Goal: Transaction & Acquisition: Purchase product/service

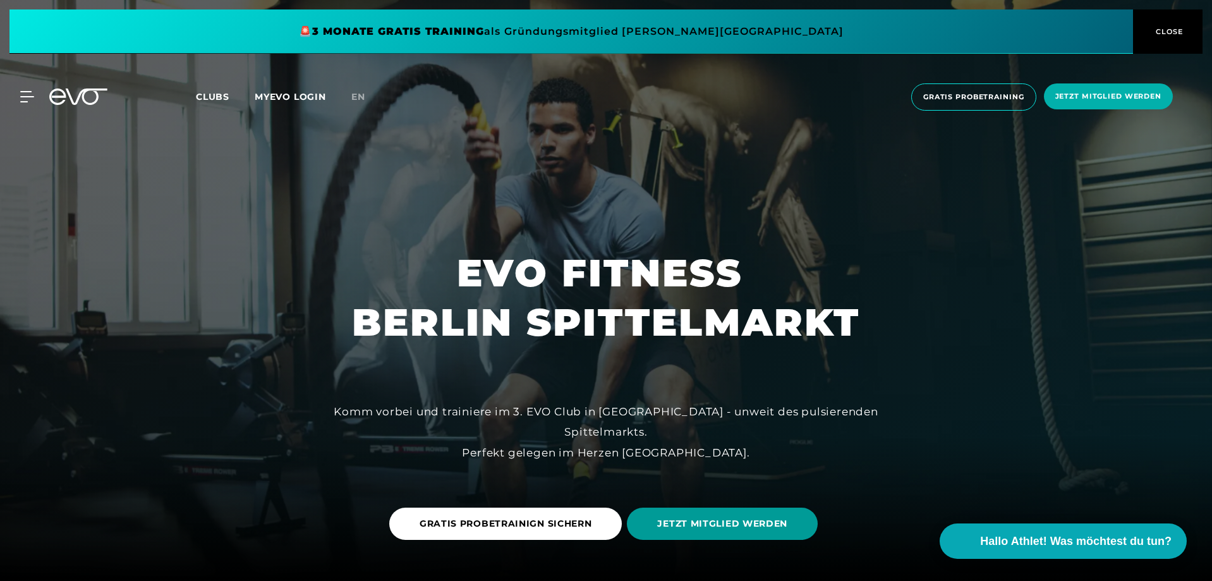
click at [712, 530] on span "JETZT MITGLIED WERDEN" at bounding box center [722, 523] width 191 height 32
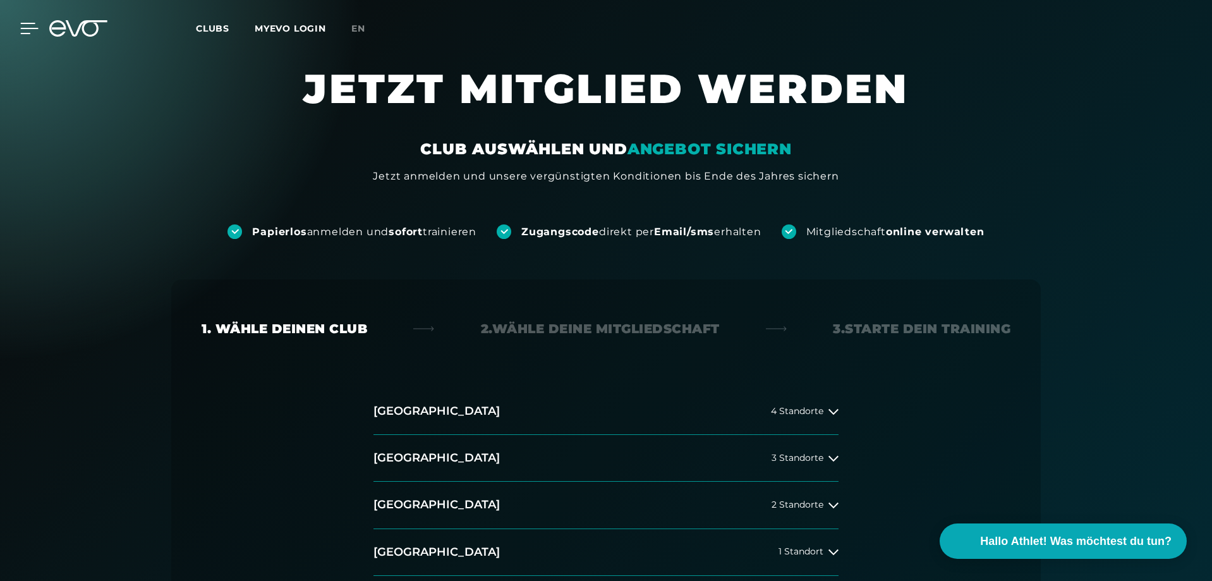
click at [25, 26] on icon at bounding box center [29, 28] width 18 height 11
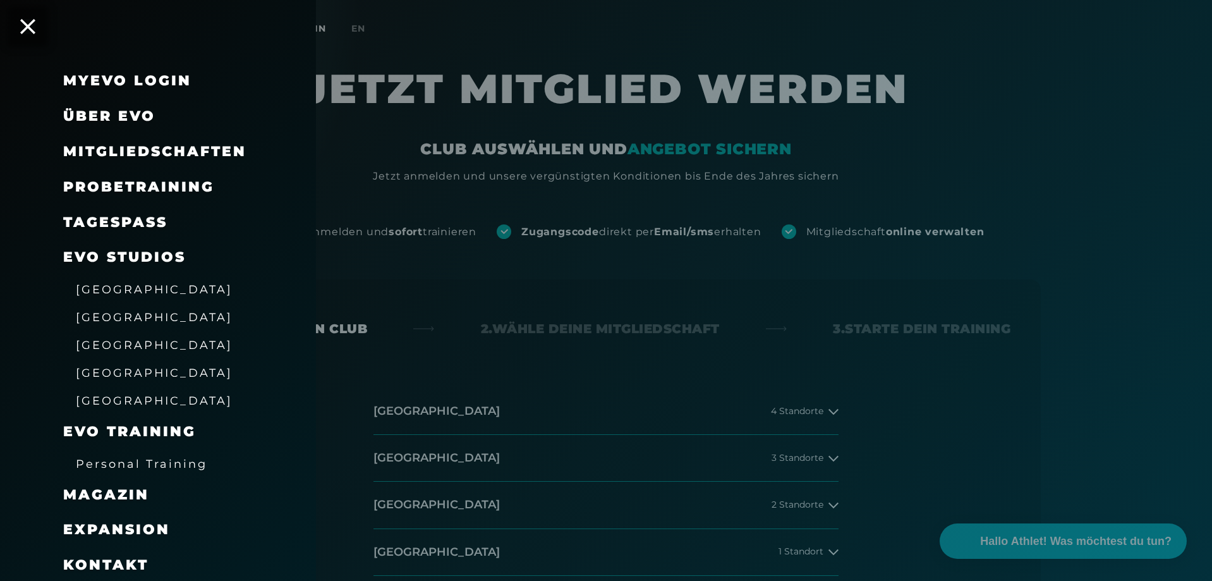
click at [179, 148] on span "Mitgliedschaften" at bounding box center [154, 151] width 183 height 17
click at [200, 145] on span "Mitgliedschaften" at bounding box center [154, 151] width 183 height 17
click at [1076, 463] on div at bounding box center [606, 290] width 1212 height 581
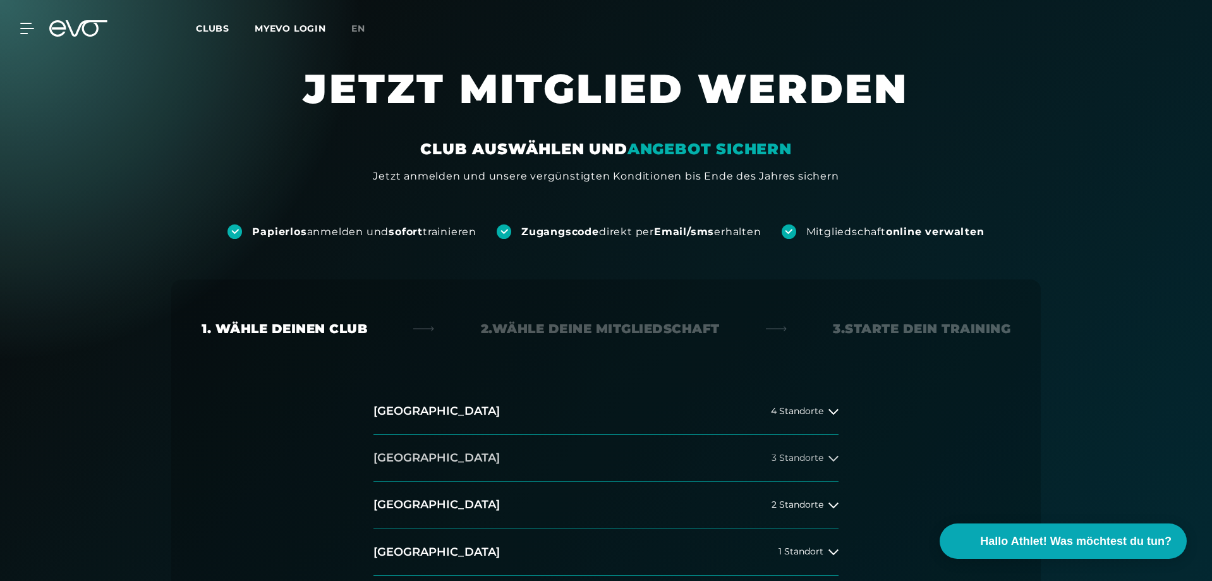
click at [686, 472] on button "[GEOGRAPHIC_DATA] 3 Standorte" at bounding box center [605, 458] width 465 height 47
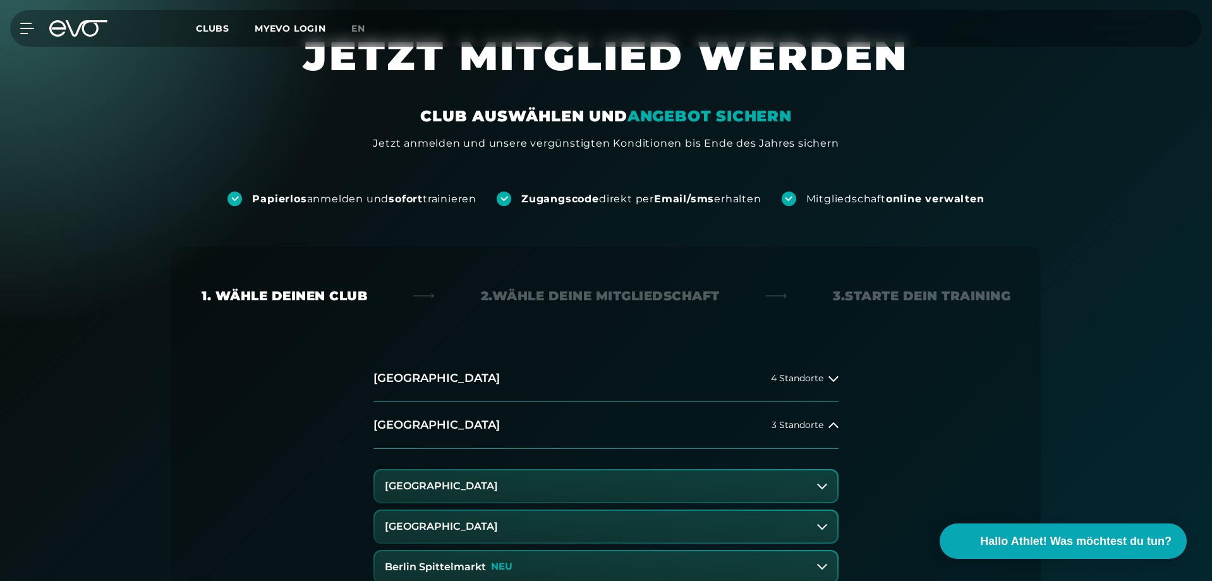
scroll to position [63, 0]
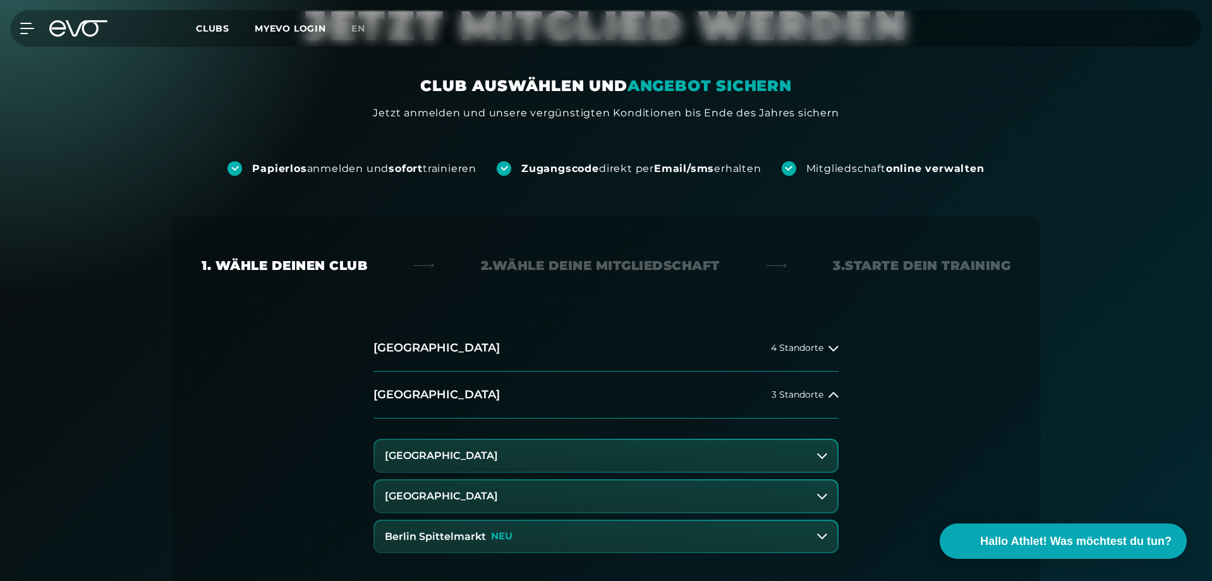
click at [478, 533] on h3 "Berlin Spittelmarkt" at bounding box center [435, 536] width 101 height 11
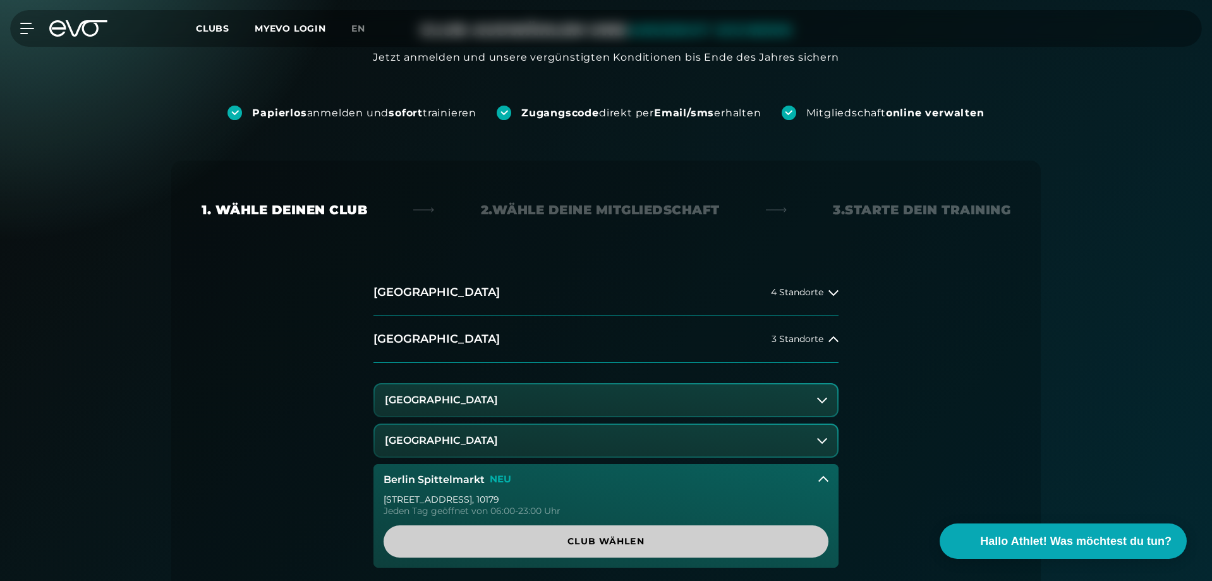
scroll to position [190, 0]
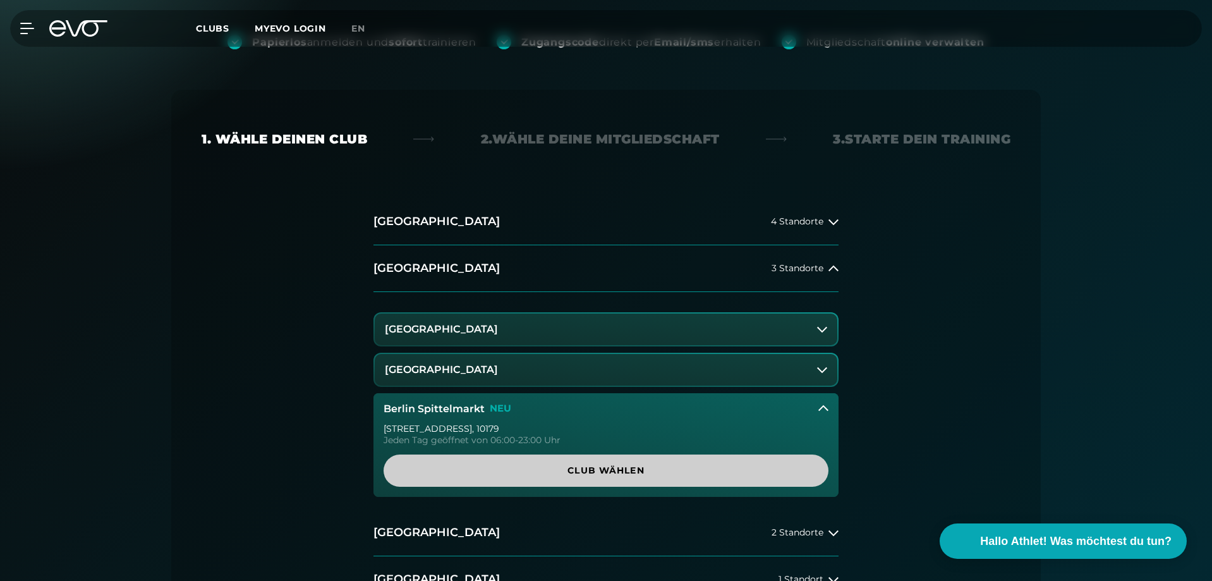
click at [635, 480] on span "Club wählen" at bounding box center [605, 470] width 445 height 32
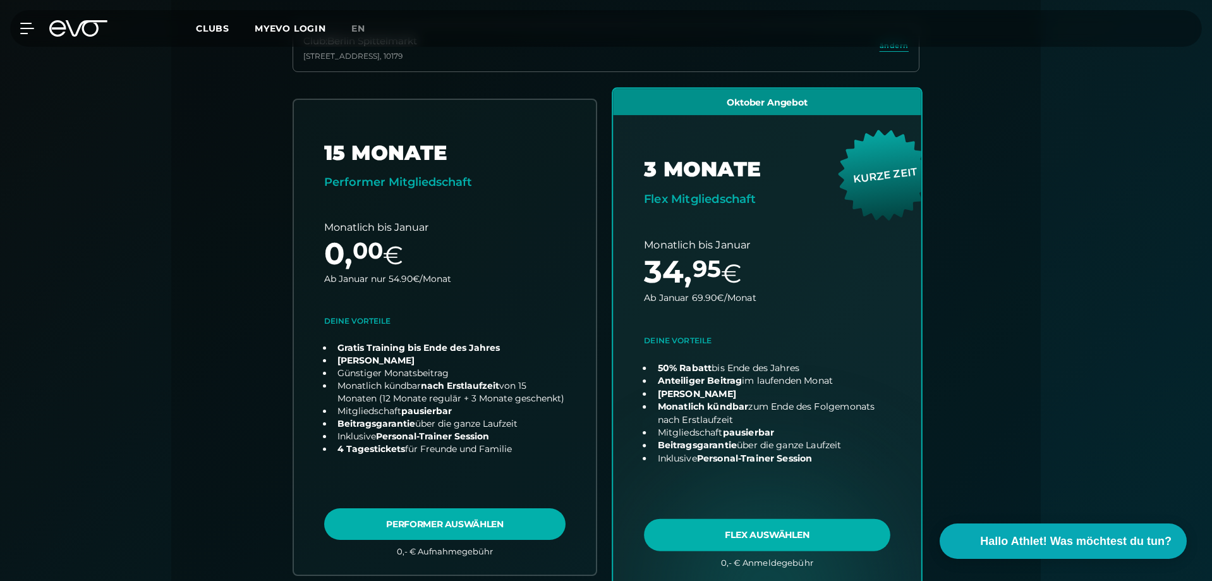
scroll to position [342, 0]
